Goal: Task Accomplishment & Management: Manage account settings

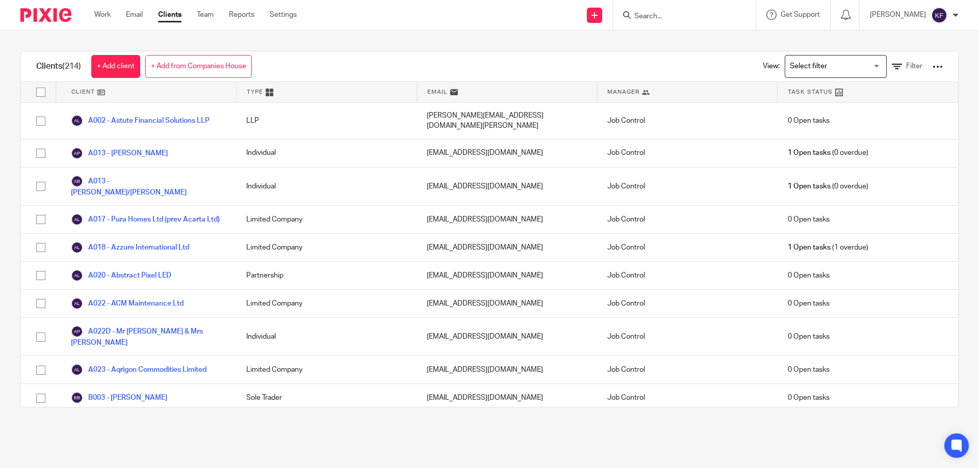
click at [648, 17] on input "Search" at bounding box center [679, 16] width 92 height 9
click at [99, 19] on link "Work" at bounding box center [102, 15] width 16 height 10
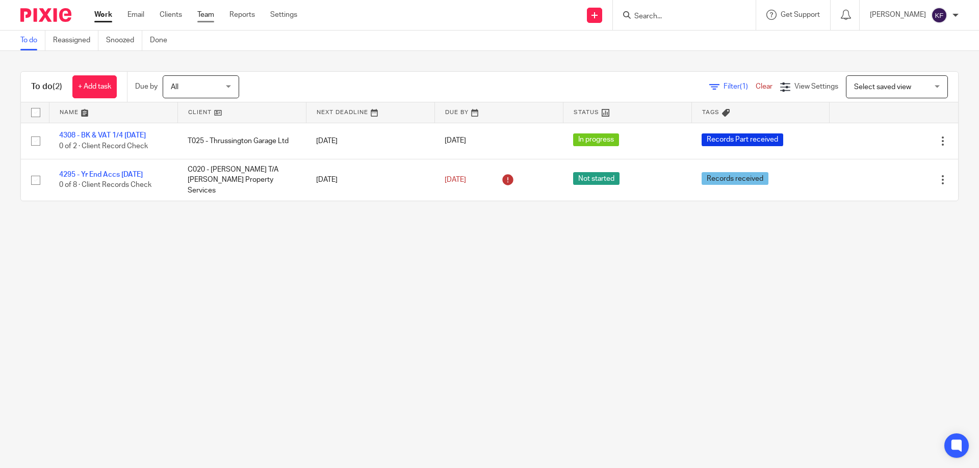
click at [204, 18] on link "Team" at bounding box center [205, 15] width 17 height 10
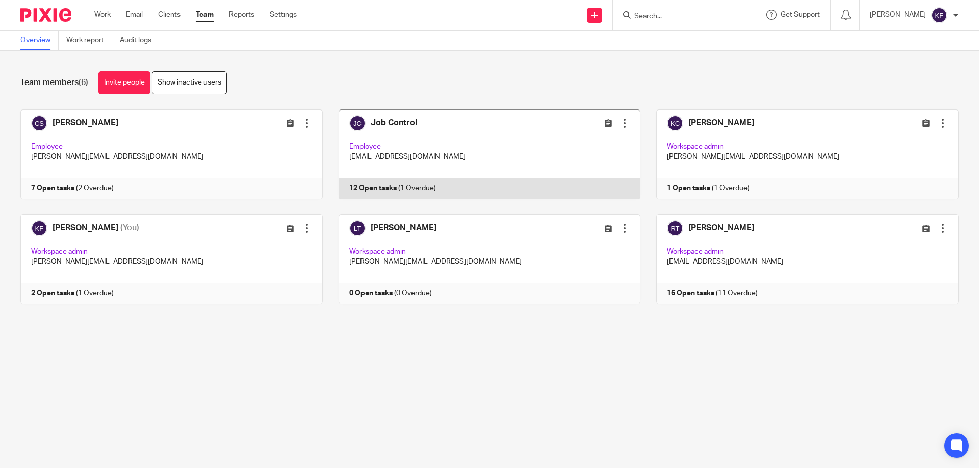
click at [520, 151] on link at bounding box center [482, 155] width 318 height 90
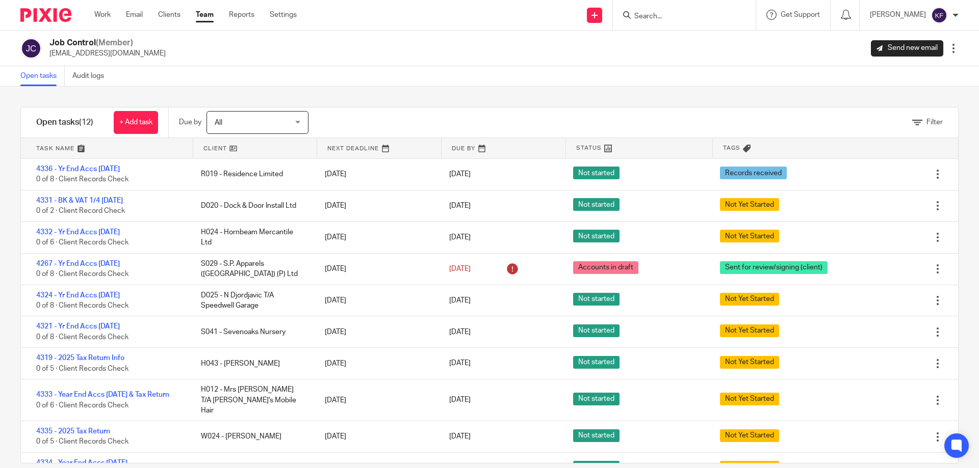
click at [205, 14] on link "Team" at bounding box center [205, 15] width 18 height 10
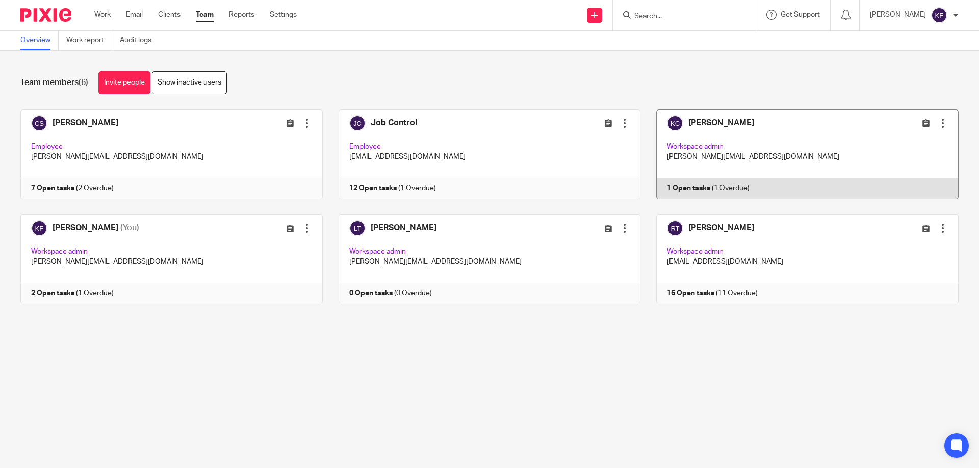
click at [694, 162] on link at bounding box center [799, 155] width 318 height 90
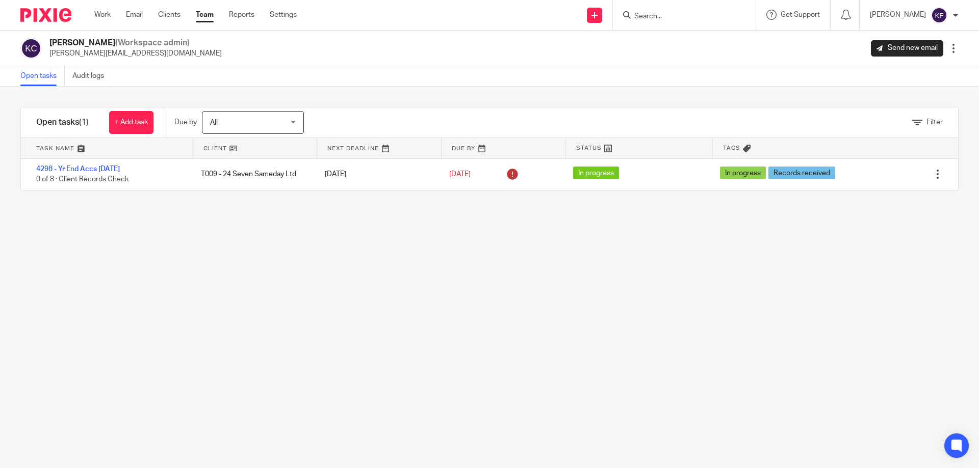
click at [209, 12] on link "Team" at bounding box center [205, 15] width 18 height 10
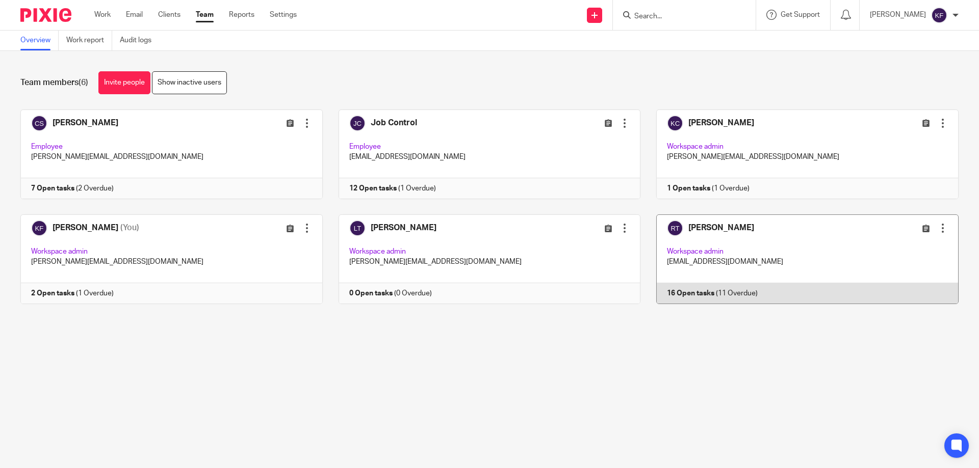
click at [847, 255] on link at bounding box center [799, 260] width 318 height 90
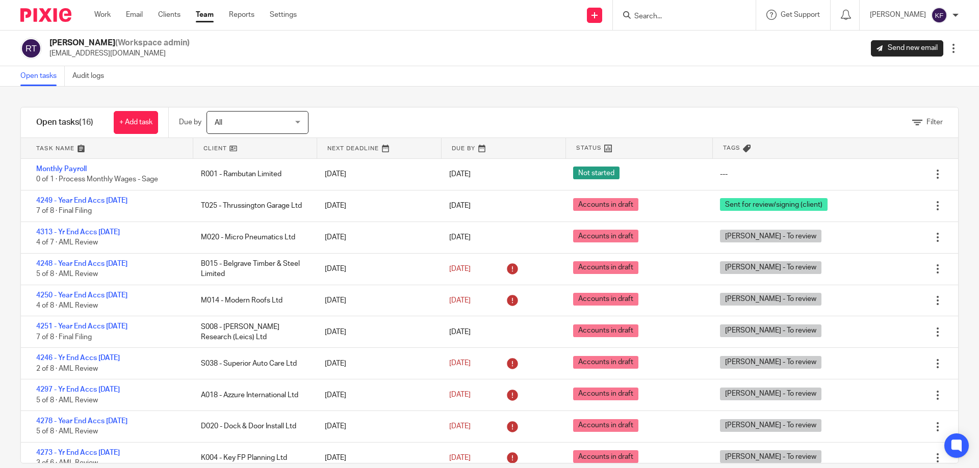
click at [61, 10] on img at bounding box center [45, 15] width 51 height 14
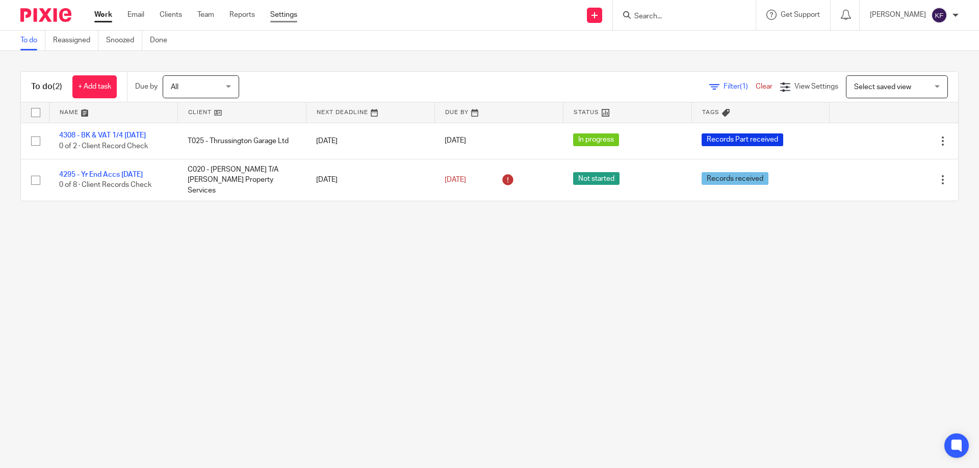
click at [281, 16] on link "Settings" at bounding box center [283, 15] width 27 height 10
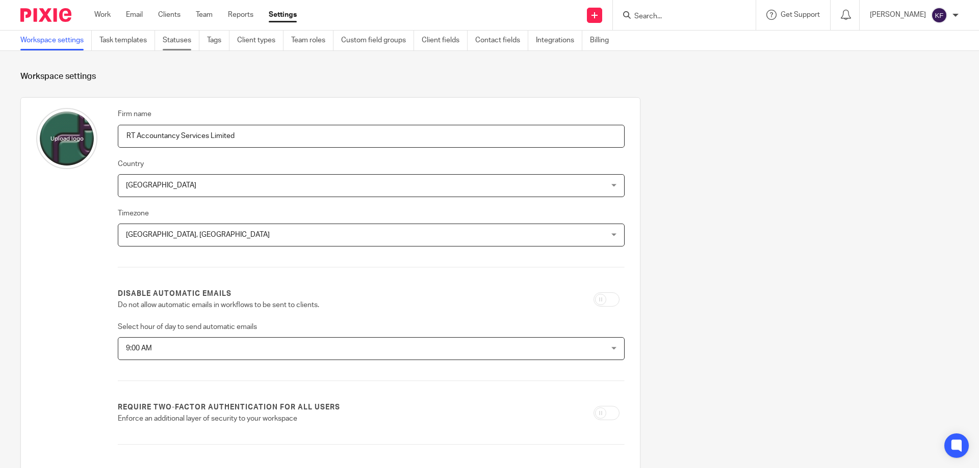
click at [178, 46] on link "Statuses" at bounding box center [181, 41] width 37 height 20
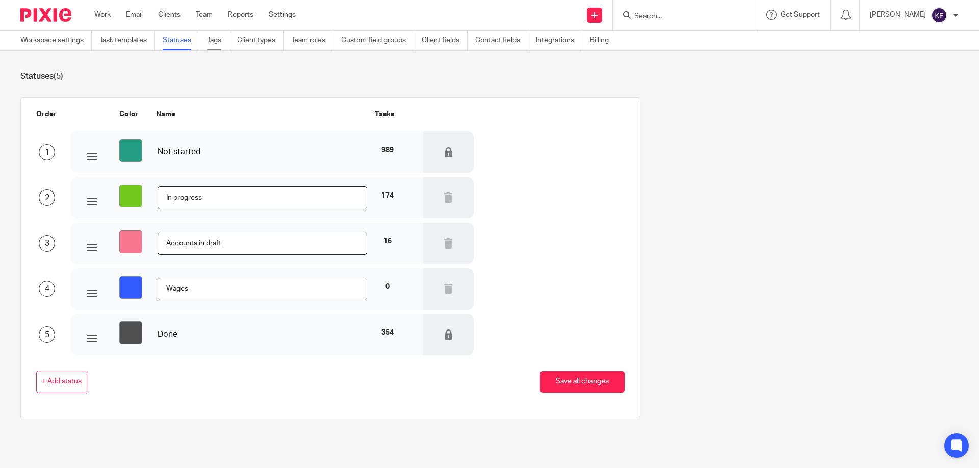
click at [212, 44] on link "Tags" at bounding box center [218, 41] width 22 height 20
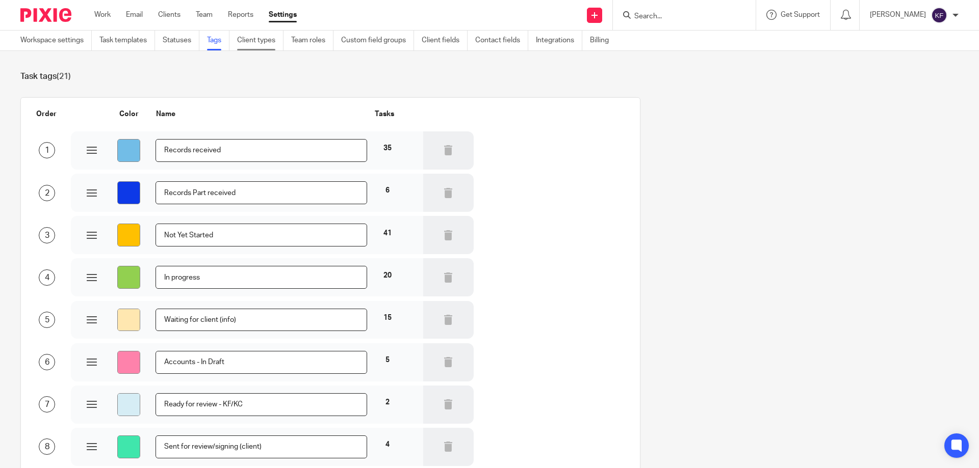
click at [262, 45] on link "Client types" at bounding box center [260, 41] width 46 height 20
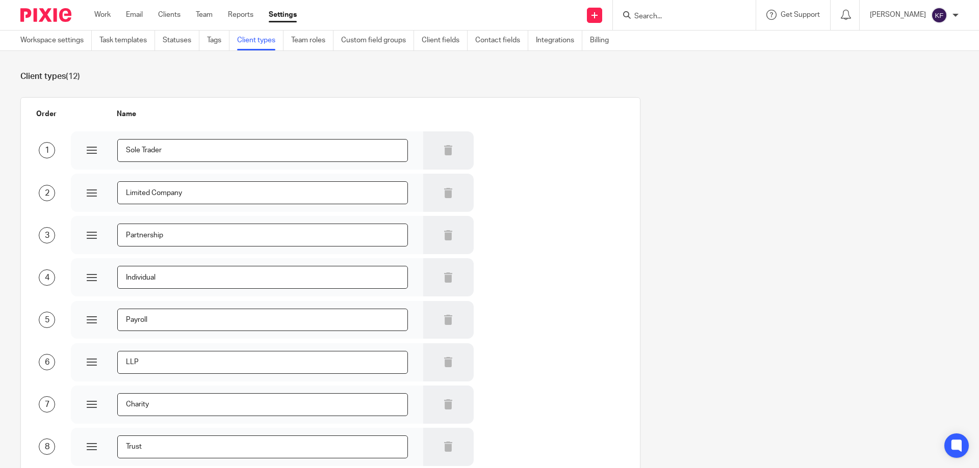
click at [318, 42] on link "Team roles" at bounding box center [312, 41] width 42 height 20
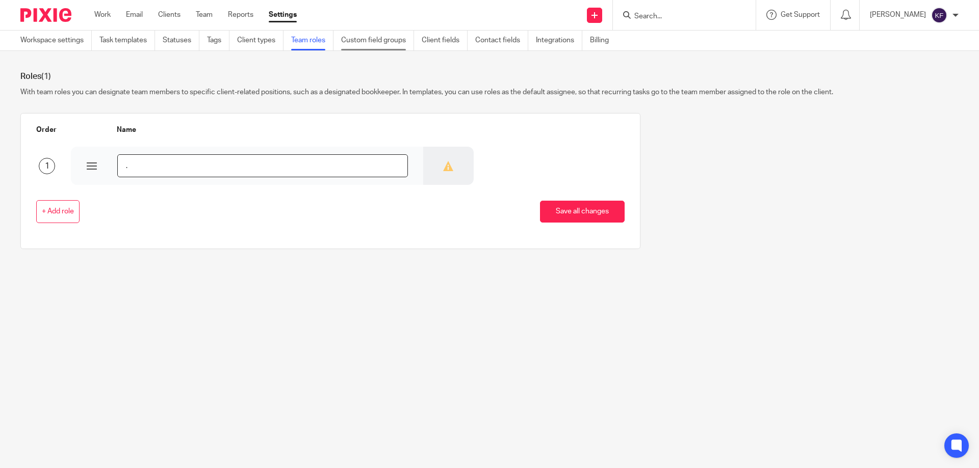
click at [370, 44] on link "Custom field groups" at bounding box center [377, 41] width 73 height 20
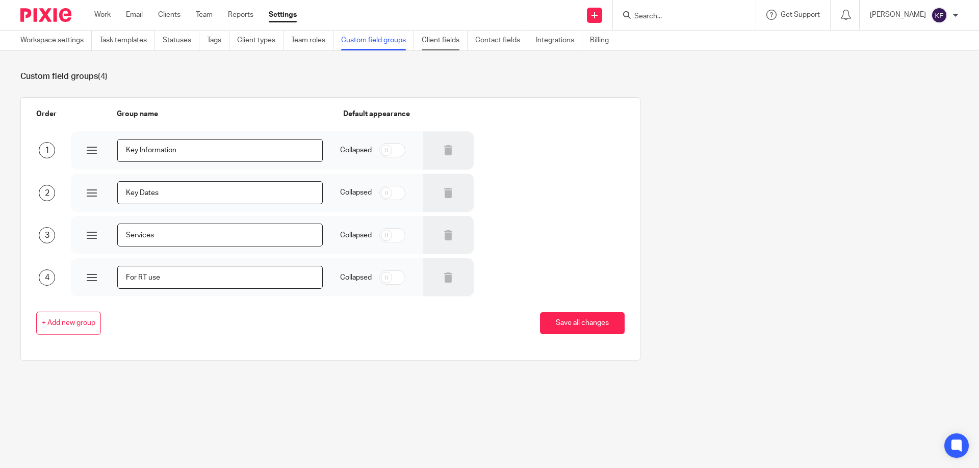
click at [467, 47] on link "Client fields" at bounding box center [445, 41] width 46 height 20
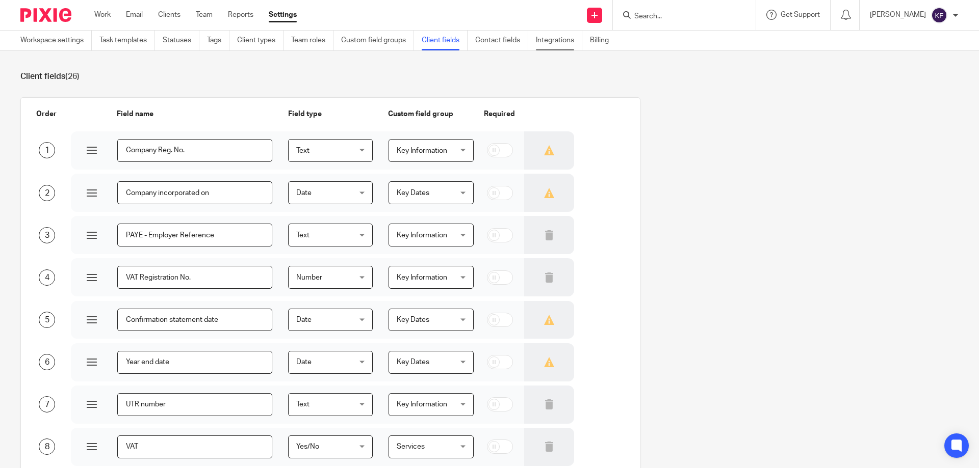
click at [570, 44] on link "Integrations" at bounding box center [559, 41] width 46 height 20
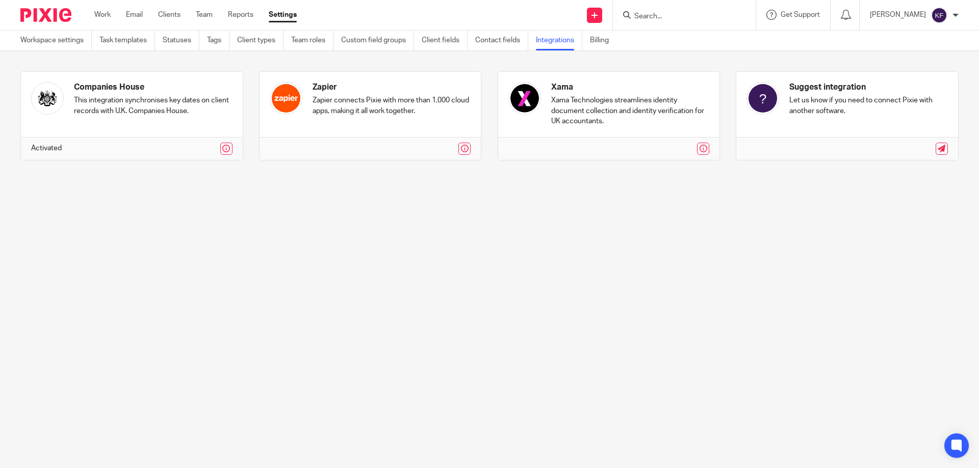
click at [64, 17] on img at bounding box center [45, 15] width 51 height 14
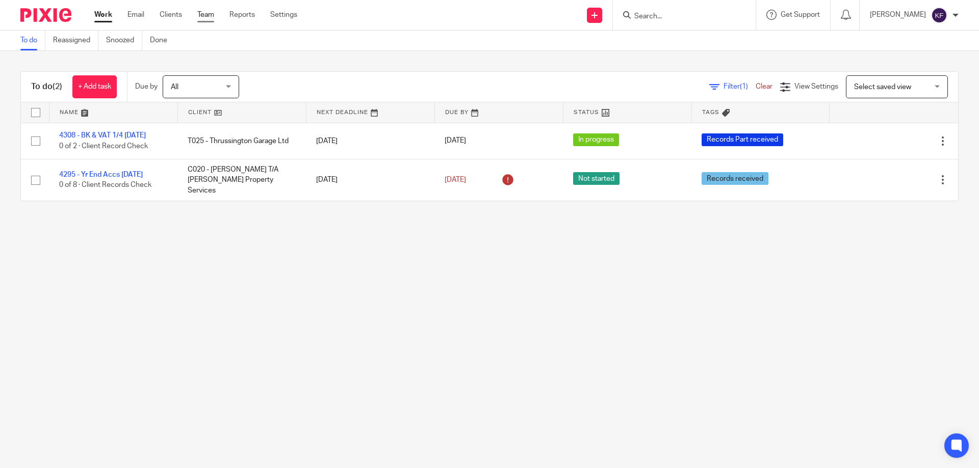
click at [210, 16] on link "Team" at bounding box center [205, 15] width 17 height 10
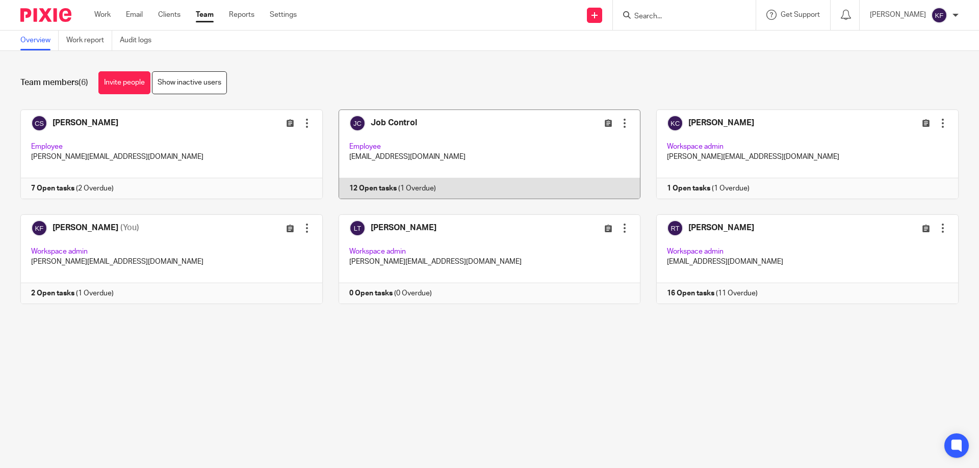
click at [448, 132] on link at bounding box center [482, 155] width 318 height 90
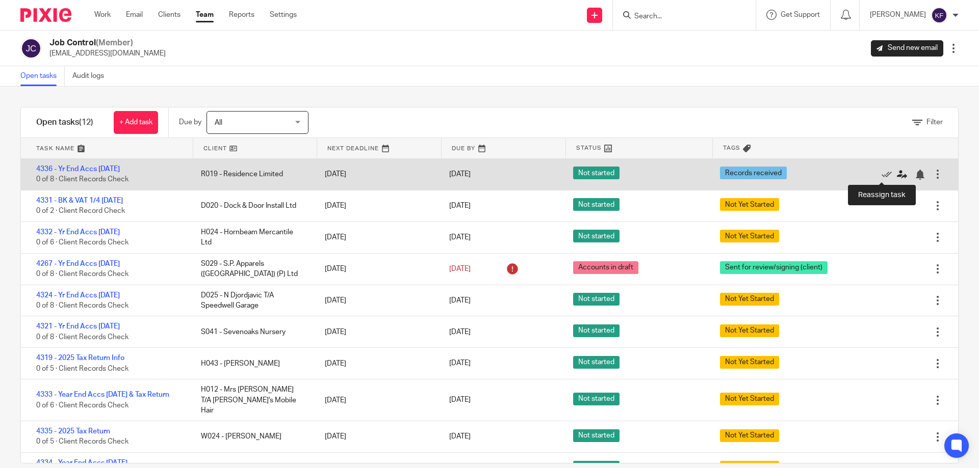
click at [897, 175] on icon at bounding box center [902, 175] width 10 height 10
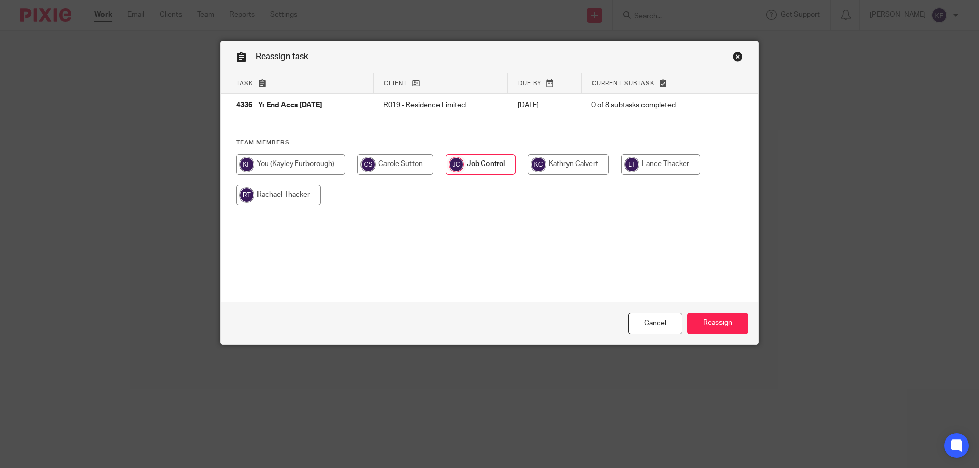
click at [312, 168] on input "radio" at bounding box center [290, 164] width 109 height 20
radio input "true"
drag, startPoint x: 715, startPoint y: 325, endPoint x: 698, endPoint y: 320, distance: 17.7
click at [715, 325] on input "Reassign" at bounding box center [717, 324] width 61 height 22
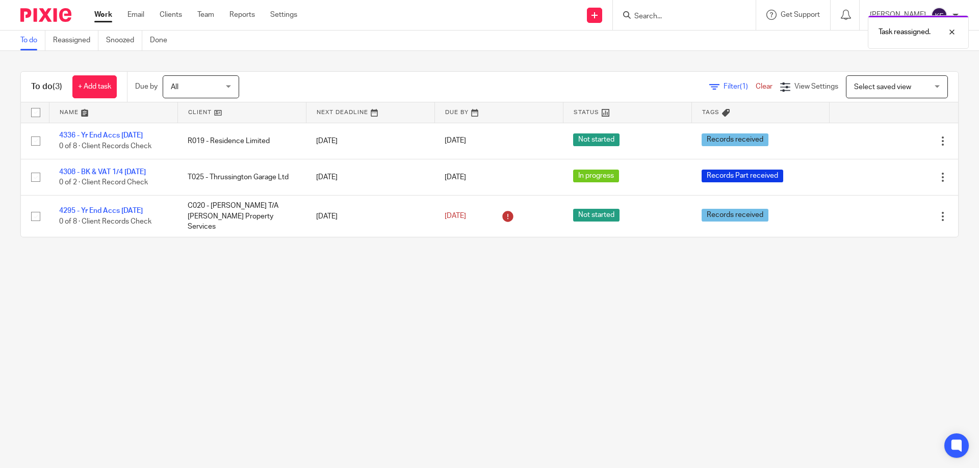
click at [205, 7] on div "Work Email Clients Team Reports Settings Work Email Clients Team Reports Settin…" at bounding box center [198, 15] width 228 height 30
click at [205, 9] on div "Work Email Clients Team Reports Settings Work Email Clients Team Reports Settin…" at bounding box center [198, 15] width 228 height 30
click at [206, 16] on link "Team" at bounding box center [205, 15] width 17 height 10
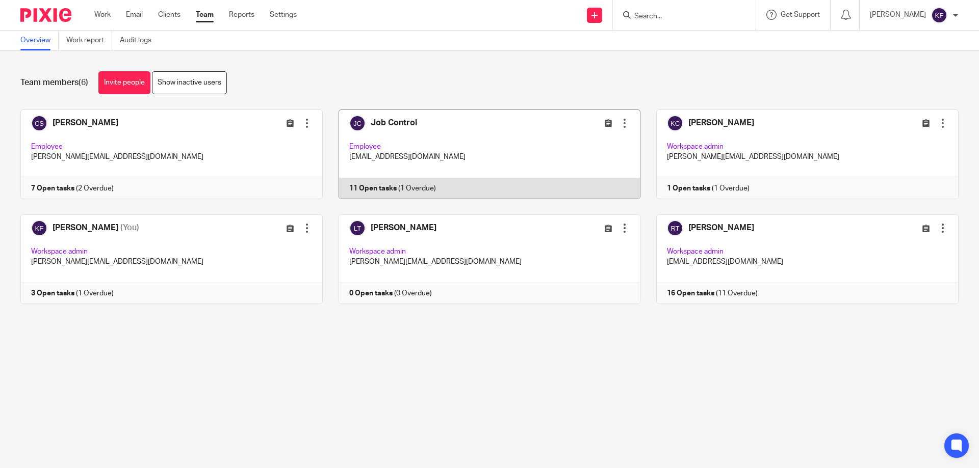
click at [482, 176] on link at bounding box center [482, 155] width 318 height 90
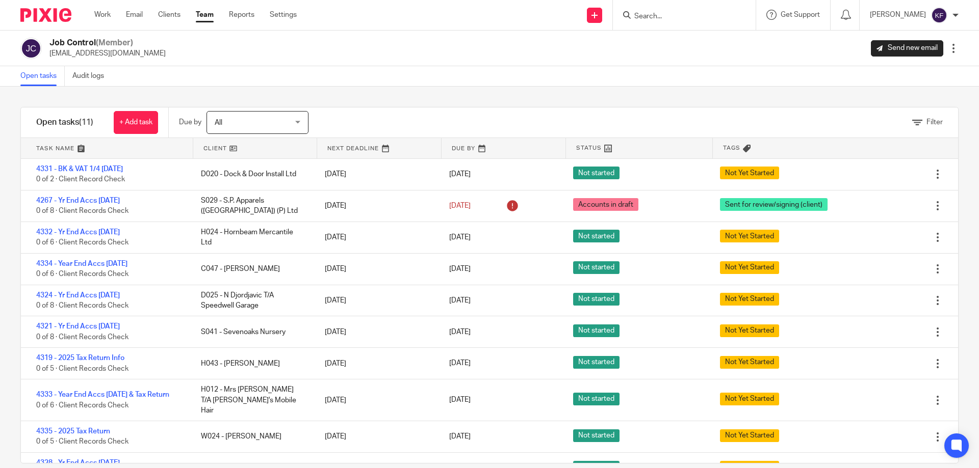
click at [49, 8] on img at bounding box center [45, 15] width 51 height 14
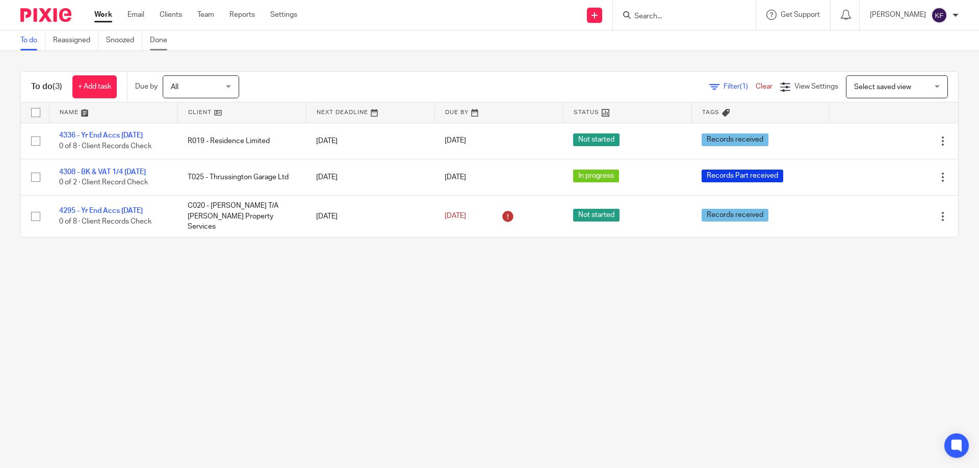
click at [166, 43] on link "Done" at bounding box center [162, 41] width 25 height 20
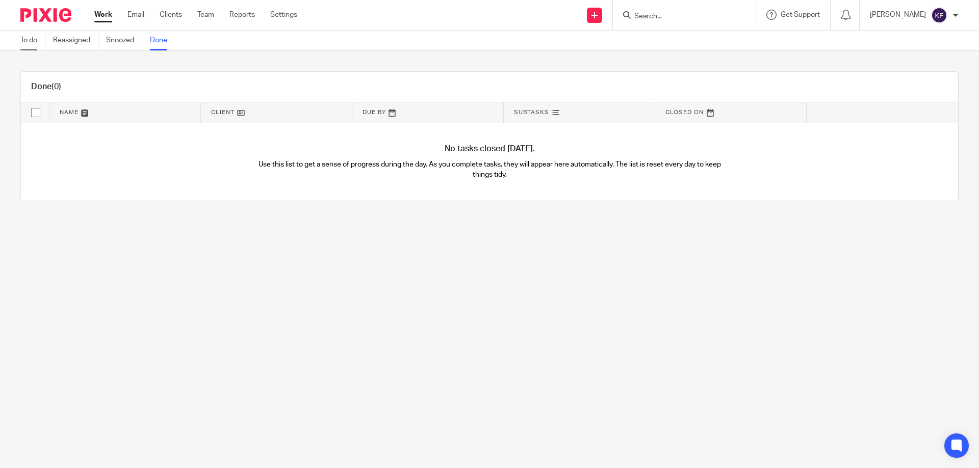
click at [36, 47] on link "To do" at bounding box center [32, 41] width 25 height 20
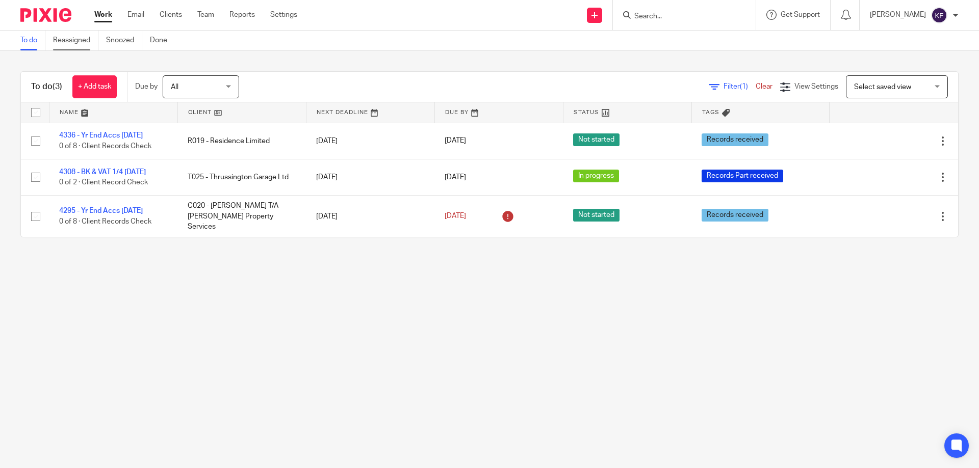
click at [88, 35] on link "Reassigned" at bounding box center [75, 41] width 45 height 20
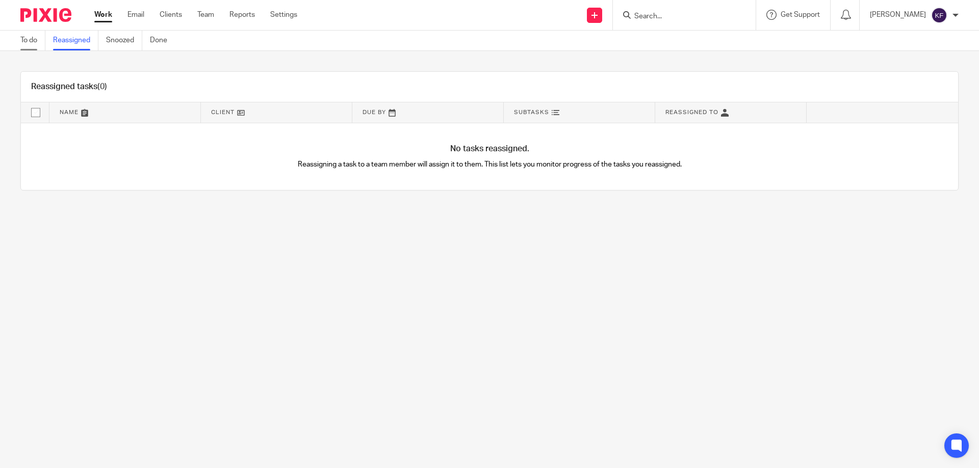
click at [27, 41] on link "To do" at bounding box center [32, 41] width 25 height 20
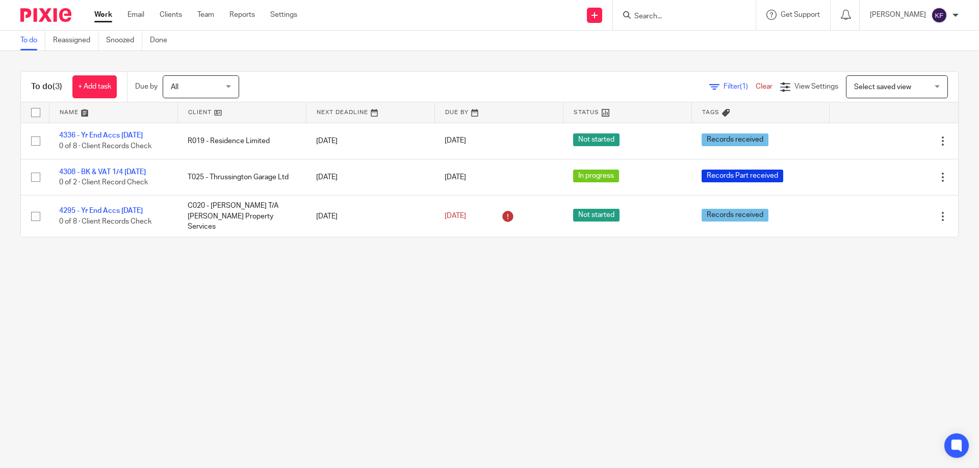
click at [637, 402] on main "To do Reassigned Snoozed Done To do (3) + Add task Due by All All [DATE] [DATE]…" at bounding box center [489, 234] width 979 height 468
